Goal: Find contact information

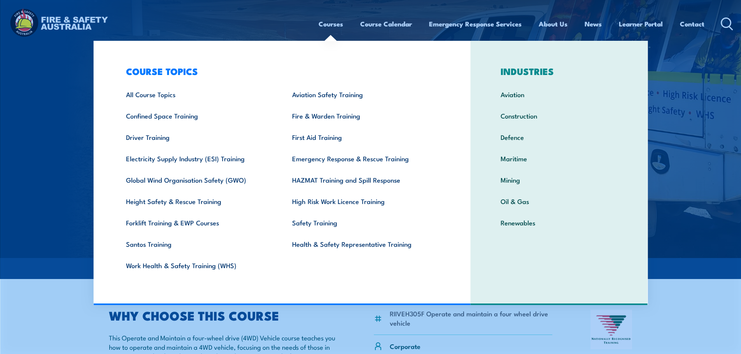
click at [31, 188] on img at bounding box center [370, 129] width 741 height 258
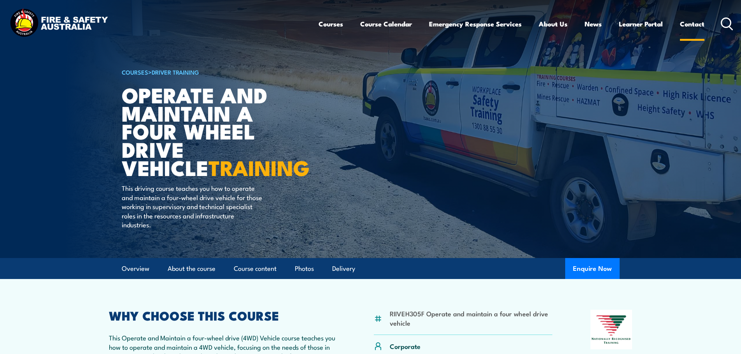
click at [689, 21] on link "Contact" at bounding box center [692, 24] width 25 height 21
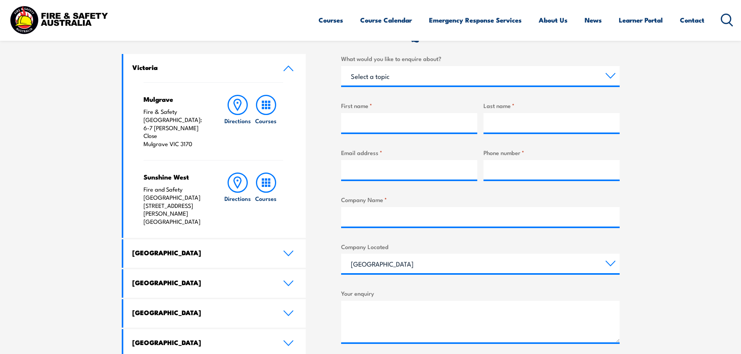
scroll to position [233, 0]
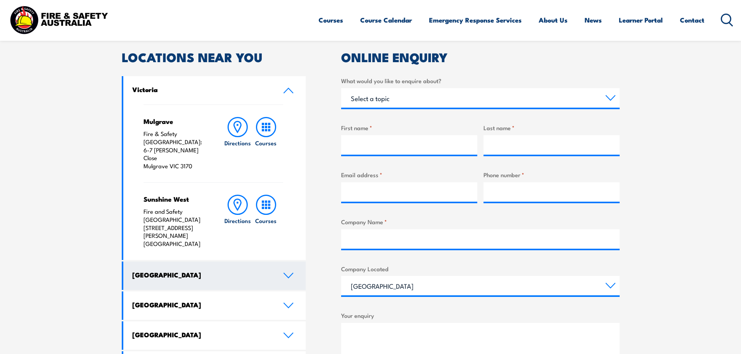
click at [296, 262] on link "[GEOGRAPHIC_DATA]" at bounding box center [214, 276] width 183 height 28
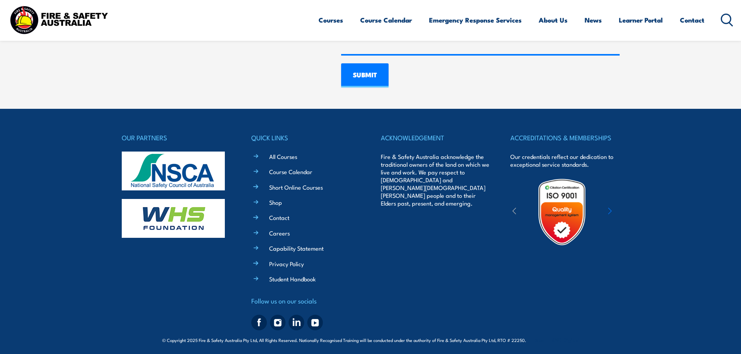
scroll to position [605, 0]
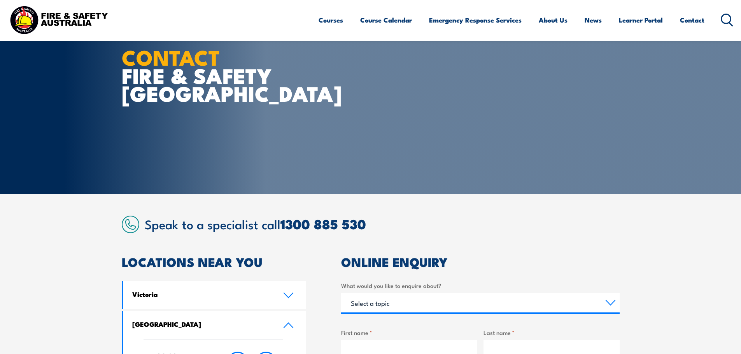
scroll to position [0, 0]
